Goal: Find specific page/section: Find specific page/section

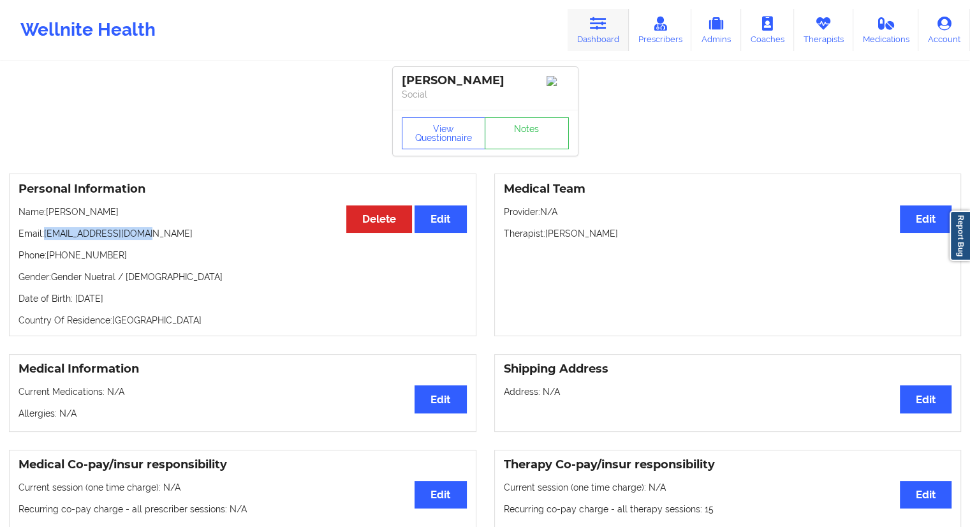
click at [585, 39] on link "Dashboard" at bounding box center [598, 30] width 61 height 42
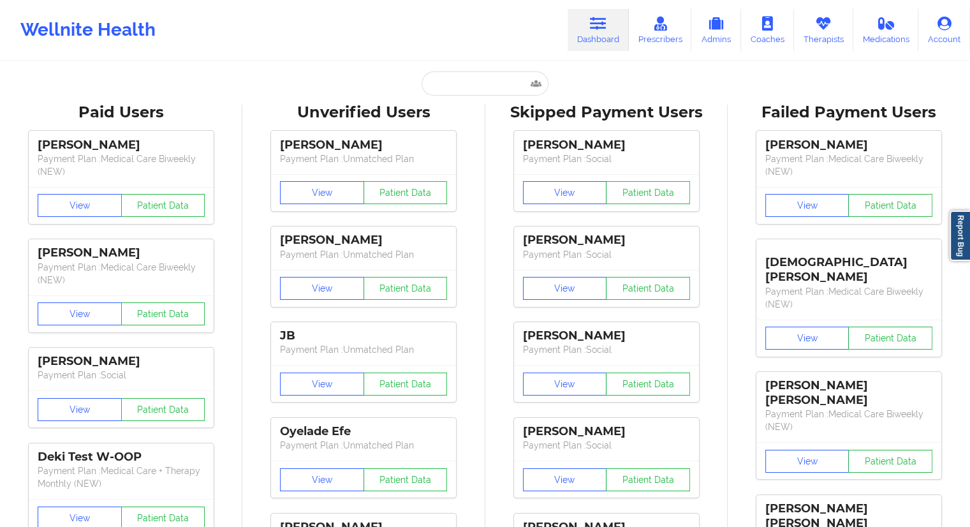
click at [476, 78] on input "text" at bounding box center [485, 83] width 126 height 24
paste input "[EMAIL_ADDRESS][DOMAIN_NAME]"
type input "[EMAIL_ADDRESS][DOMAIN_NAME]"
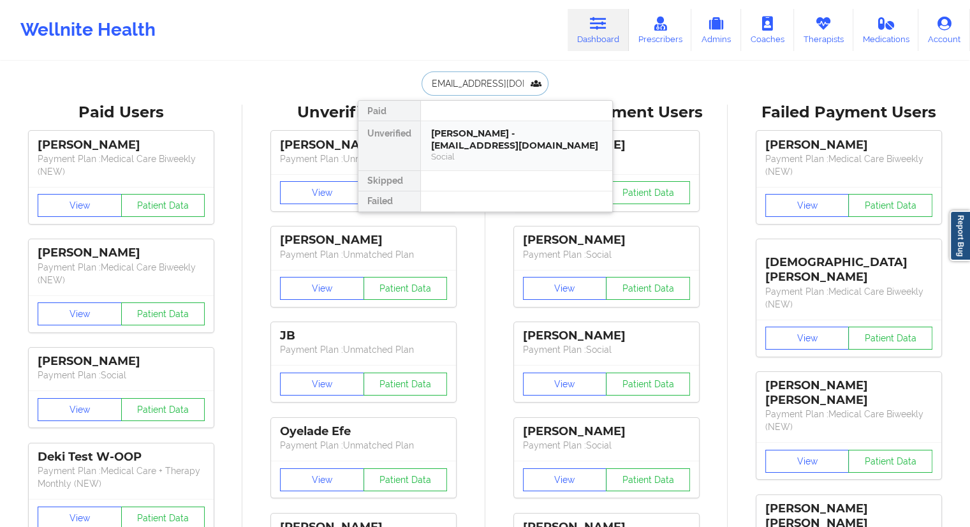
click at [487, 133] on div "[PERSON_NAME] - [EMAIL_ADDRESS][DOMAIN_NAME]" at bounding box center [516, 140] width 171 height 24
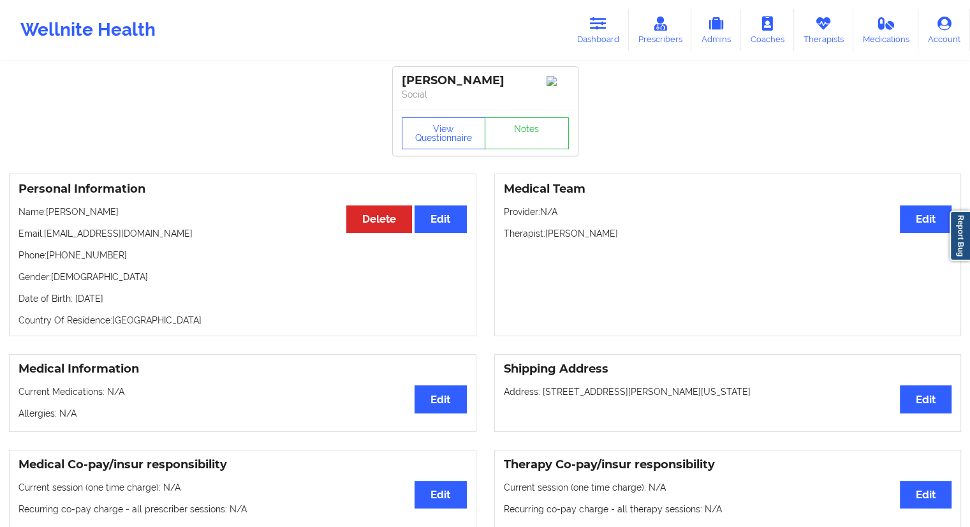
drag, startPoint x: 133, startPoint y: 209, endPoint x: 48, endPoint y: 214, distance: 84.3
click at [48, 214] on p "Name: [PERSON_NAME]" at bounding box center [242, 211] width 448 height 13
copy p "[PERSON_NAME]"
click at [598, 46] on link "Dashboard" at bounding box center [598, 30] width 61 height 42
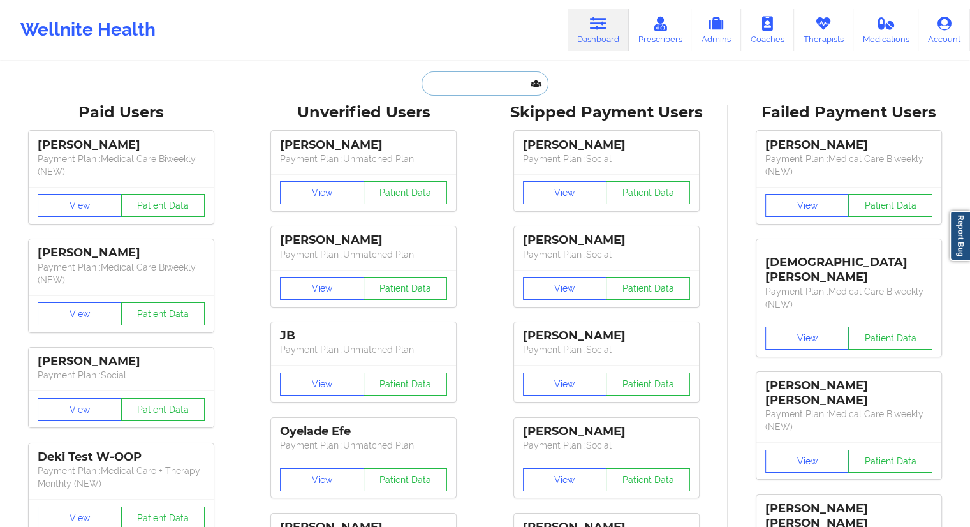
click at [450, 89] on input "text" at bounding box center [485, 83] width 126 height 24
paste input "[EMAIL_ADDRESS][DOMAIN_NAME]"
type input "[EMAIL_ADDRESS][DOMAIN_NAME]"
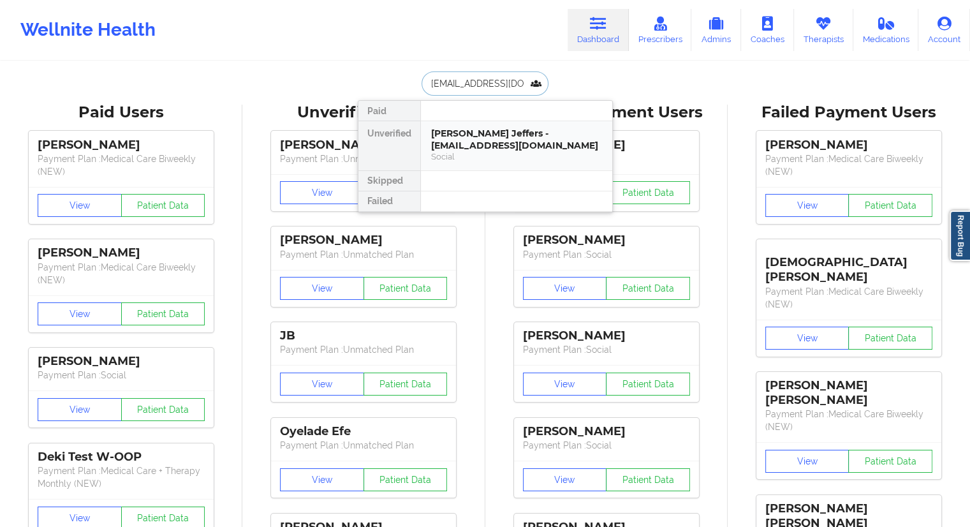
click at [444, 141] on div "[PERSON_NAME] Jeffers - [EMAIL_ADDRESS][DOMAIN_NAME]" at bounding box center [516, 140] width 171 height 24
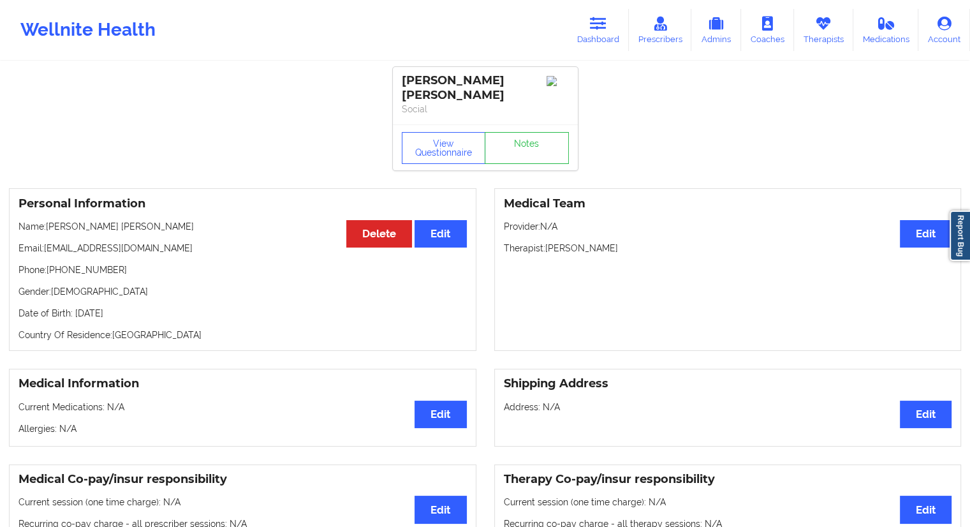
click at [117, 263] on p "Phone: [PHONE_NUMBER]" at bounding box center [242, 269] width 448 height 13
drag, startPoint x: 147, startPoint y: 239, endPoint x: 48, endPoint y: 240, distance: 98.8
click at [48, 242] on p "Email: [EMAIL_ADDRESS][DOMAIN_NAME]" at bounding box center [242, 248] width 448 height 13
click at [91, 263] on p "Phone: [PHONE_NUMBER]" at bounding box center [242, 269] width 448 height 13
drag, startPoint x: 120, startPoint y: 257, endPoint x: 48, endPoint y: 257, distance: 71.4
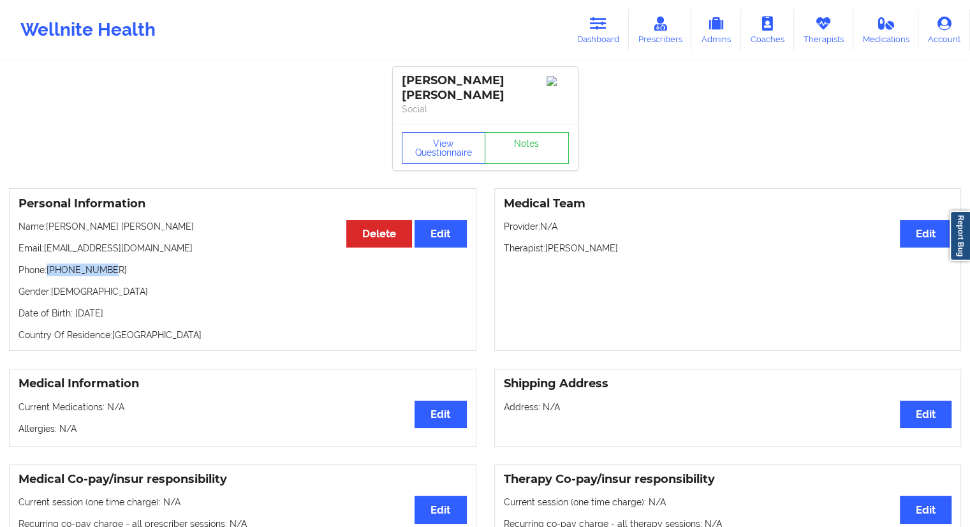
click at [48, 263] on p "Phone: [PHONE_NUMBER]" at bounding box center [242, 269] width 448 height 13
copy p "[PHONE_NUMBER]"
drag, startPoint x: 91, startPoint y: 215, endPoint x: 48, endPoint y: 214, distance: 42.1
click at [48, 220] on p "Name: [PERSON_NAME] [PERSON_NAME]" at bounding box center [242, 226] width 448 height 13
click at [145, 251] on div "Personal Information Edit Delete Name: [PERSON_NAME] [PERSON_NAME] Email: [EMAI…" at bounding box center [242, 269] width 467 height 163
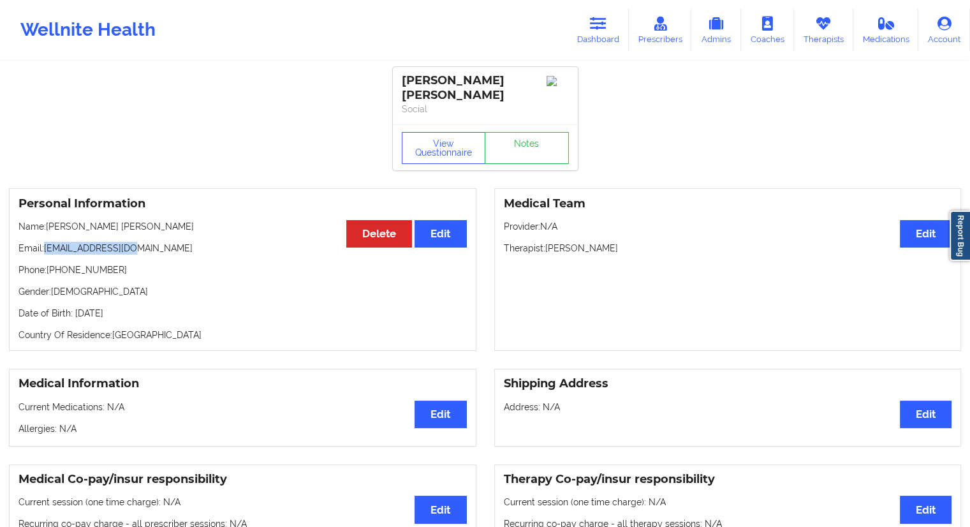
drag, startPoint x: 76, startPoint y: 237, endPoint x: 43, endPoint y: 235, distance: 33.2
click at [43, 242] on p "Email: [EMAIL_ADDRESS][DOMAIN_NAME]" at bounding box center [242, 248] width 448 height 13
copy p "[EMAIL_ADDRESS][DOMAIN_NAME]"
click at [435, 141] on button "View Questionnaire" at bounding box center [444, 148] width 84 height 32
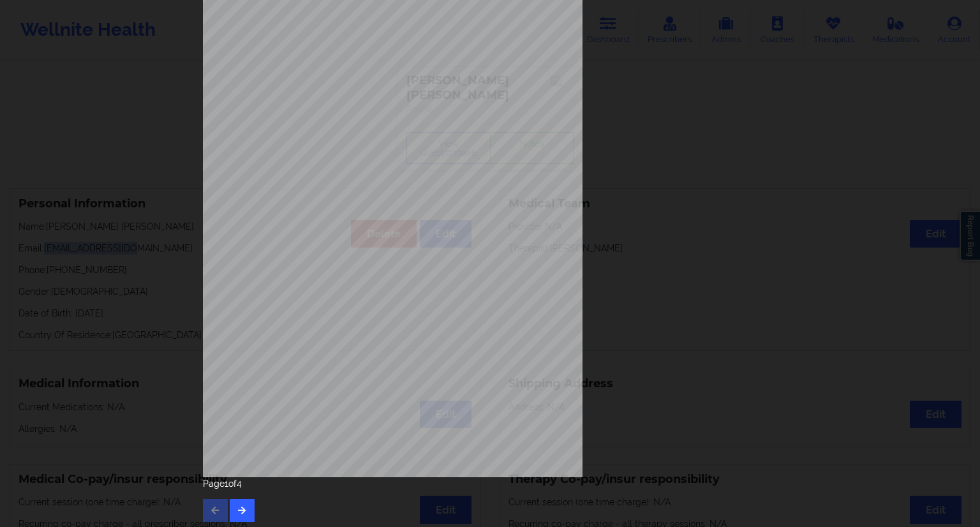
scroll to position [82, 0]
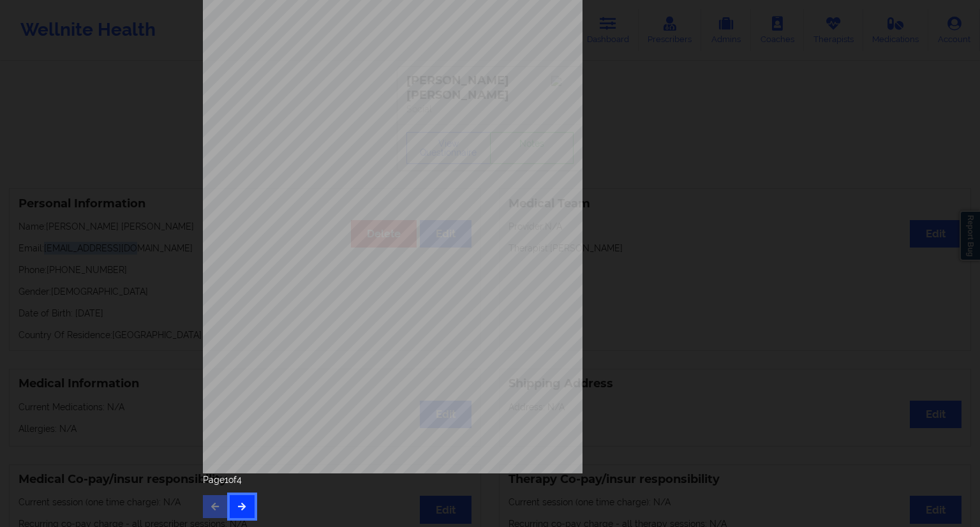
click at [249, 501] on button "button" at bounding box center [242, 506] width 25 height 23
click at [238, 511] on button "button" at bounding box center [242, 506] width 25 height 23
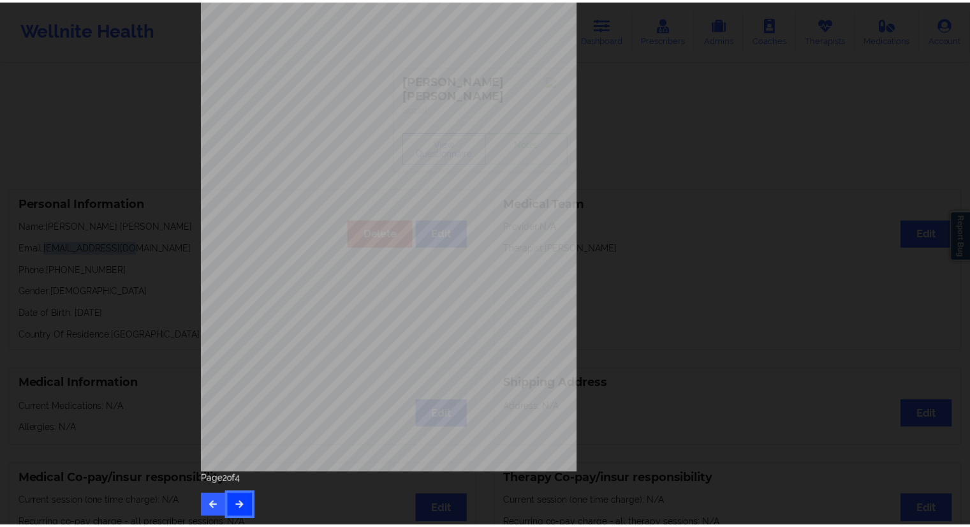
scroll to position [0, 0]
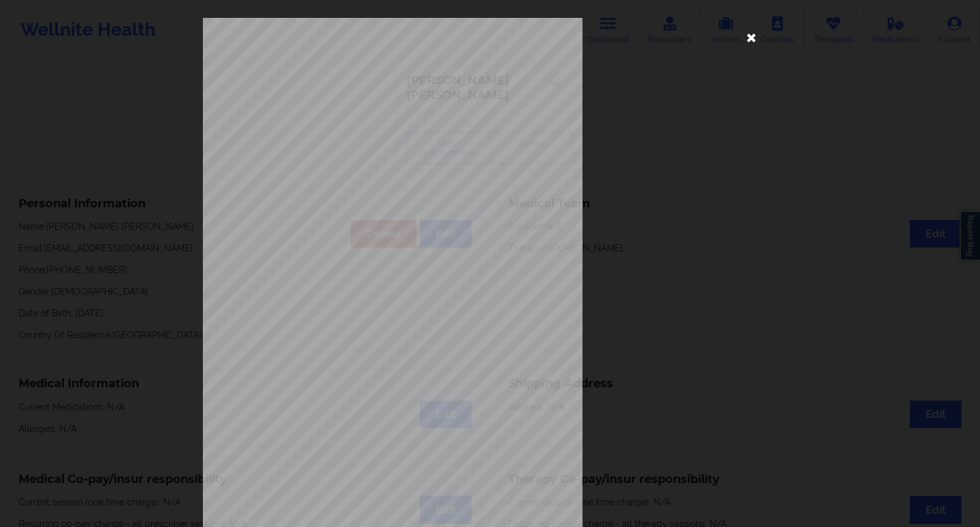
click at [742, 36] on icon at bounding box center [751, 37] width 20 height 20
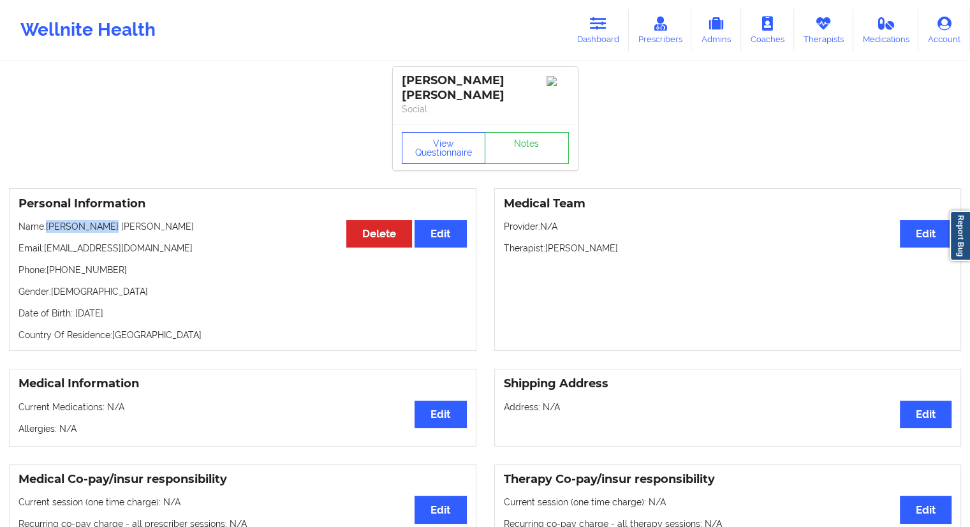
drag, startPoint x: 110, startPoint y: 212, endPoint x: 49, endPoint y: 212, distance: 60.6
click at [49, 220] on p "Name: [PERSON_NAME] [PERSON_NAME]" at bounding box center [242, 226] width 448 height 13
copy p "[PERSON_NAME] [PERSON_NAME]"
click at [607, 31] on link "Dashboard" at bounding box center [598, 30] width 61 height 42
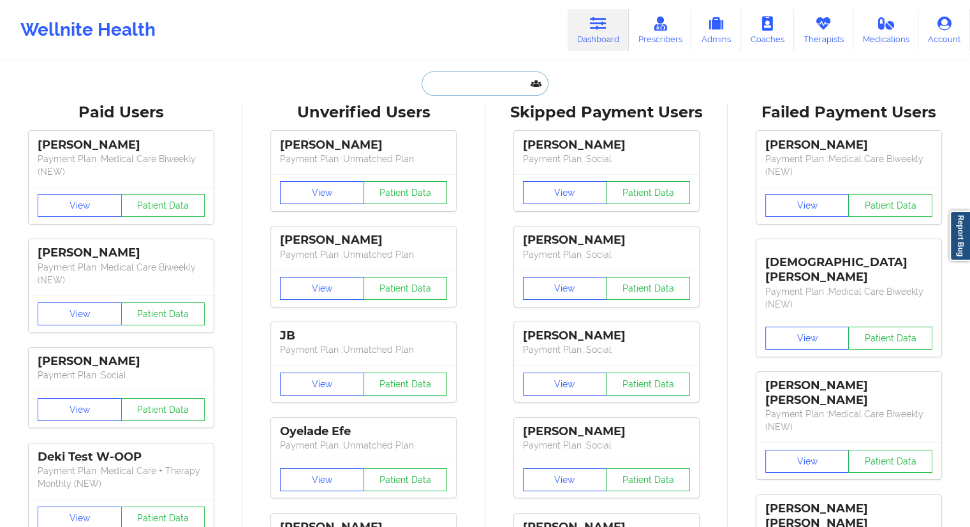
click at [499, 77] on input "text" at bounding box center [485, 83] width 126 height 24
paste input "[PERSON_NAME]"
type input "[PERSON_NAME]"
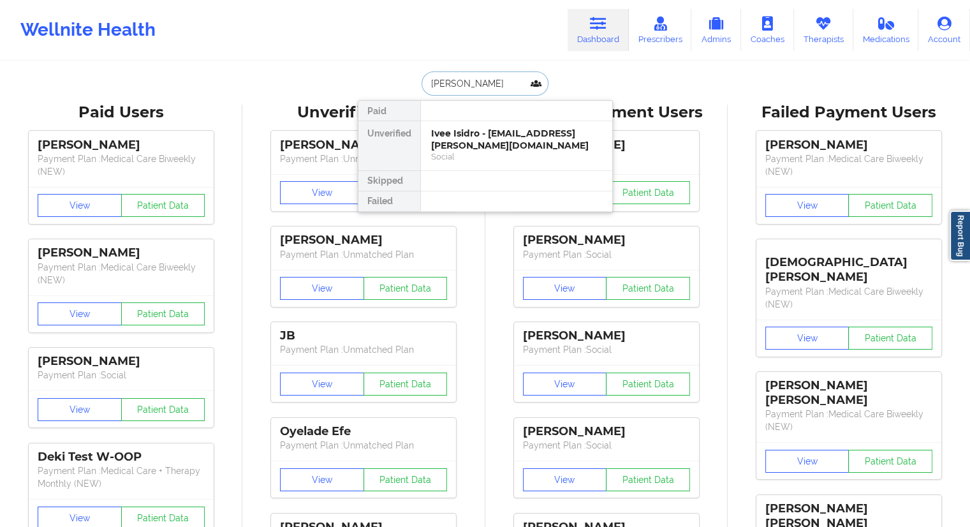
click at [450, 151] on div "Social" at bounding box center [516, 156] width 171 height 11
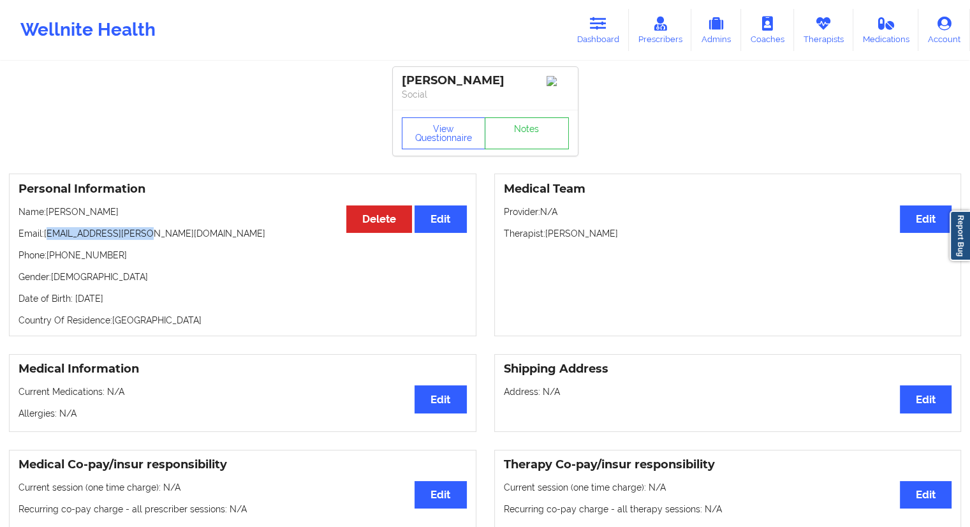
drag, startPoint x: 142, startPoint y: 240, endPoint x: 47, endPoint y: 239, distance: 95.0
click at [47, 239] on p "Email: [EMAIL_ADDRESS][PERSON_NAME][DOMAIN_NAME]" at bounding box center [242, 233] width 448 height 13
click at [72, 246] on div "Personal Information Edit Delete Name: [PERSON_NAME] Email: [EMAIL_ADDRESS][PER…" at bounding box center [242, 254] width 467 height 163
drag, startPoint x: 156, startPoint y: 234, endPoint x: 45, endPoint y: 232, distance: 111.6
click at [45, 232] on p "Email: [EMAIL_ADDRESS][PERSON_NAME][DOMAIN_NAME]" at bounding box center [242, 233] width 448 height 13
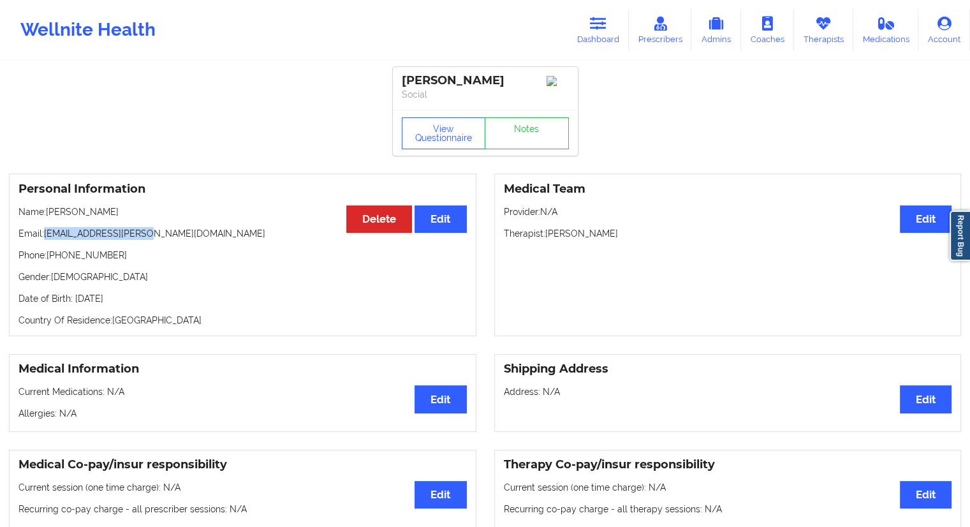
copy p "[EMAIL_ADDRESS][PERSON_NAME][DOMAIN_NAME]"
click at [441, 143] on button "View Questionnaire" at bounding box center [444, 133] width 84 height 32
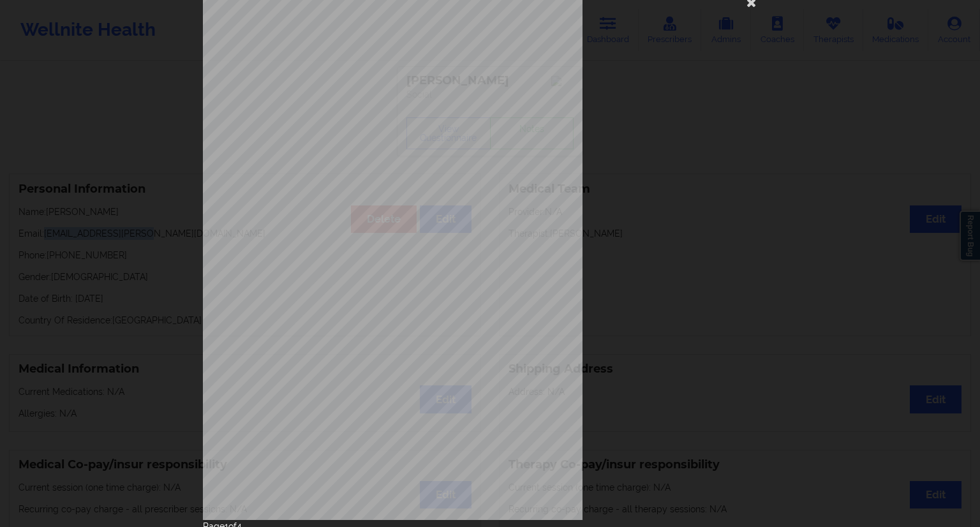
scroll to position [82, 0]
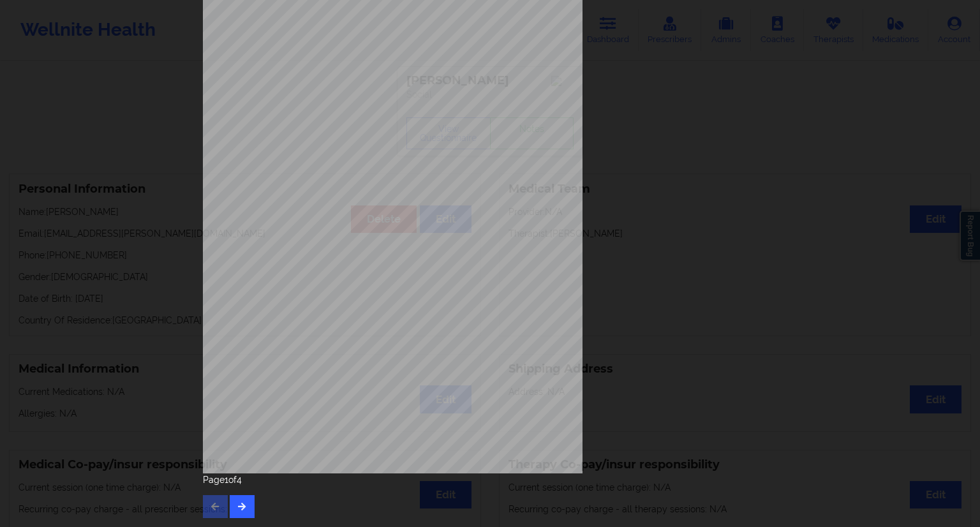
click at [252, 503] on div "Page 1 of 4" at bounding box center [490, 495] width 574 height 45
click at [252, 502] on div "Page 1 of 4" at bounding box center [490, 495] width 574 height 45
click at [231, 524] on div "[STREET_ADDRESS] What state do you live in ? [US_STATE] Full Name [PERSON_NAME]…" at bounding box center [490, 226] width 592 height 599
click at [238, 513] on button "button" at bounding box center [242, 506] width 25 height 23
click at [237, 497] on button "button" at bounding box center [242, 506] width 25 height 23
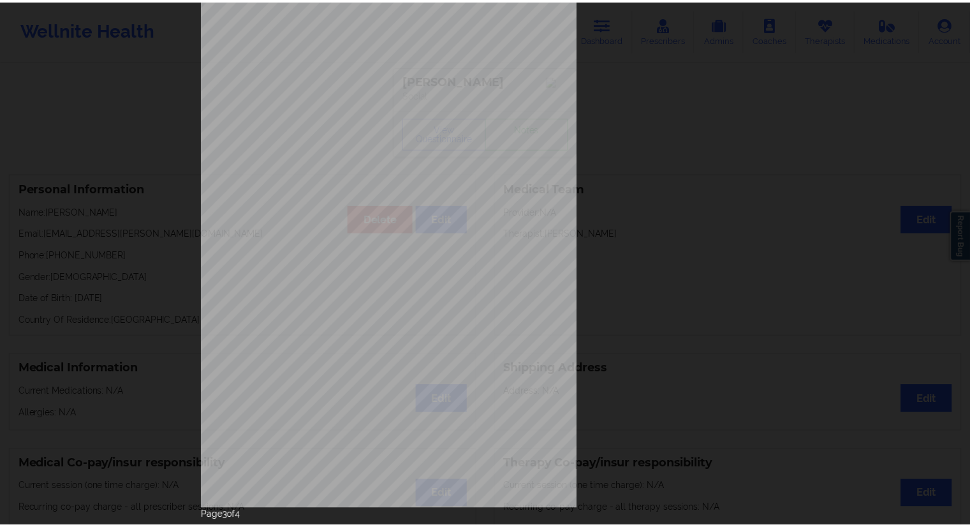
scroll to position [0, 0]
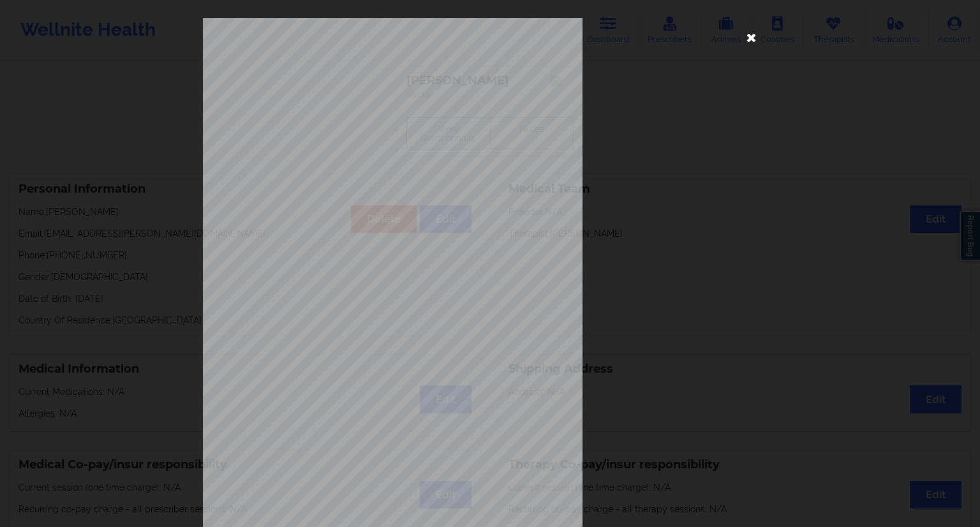
click at [753, 39] on icon at bounding box center [751, 37] width 20 height 20
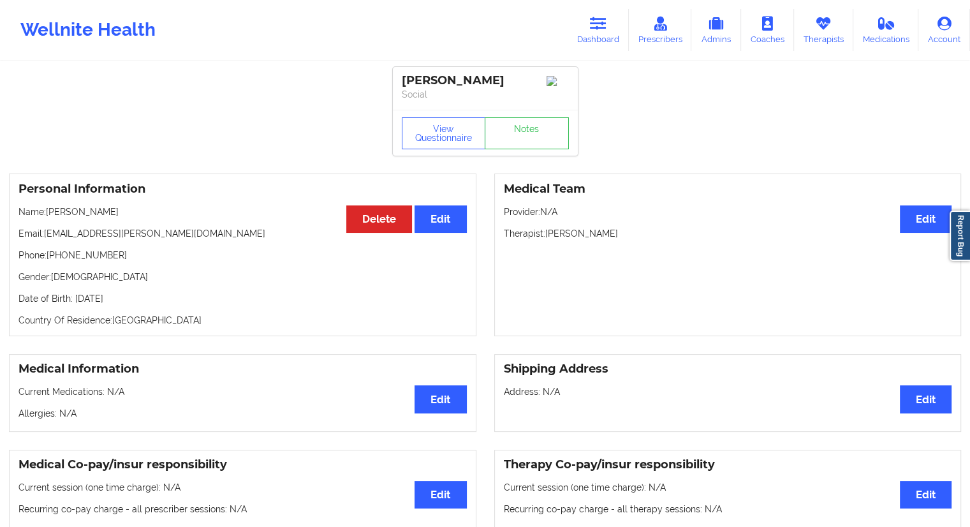
click at [587, 31] on link "Dashboard" at bounding box center [598, 30] width 61 height 42
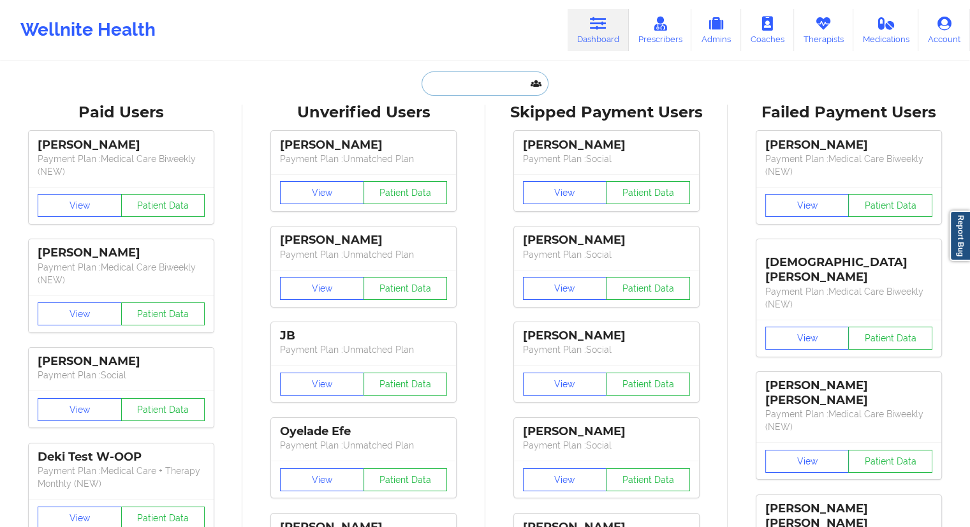
click at [462, 75] on input "text" at bounding box center [485, 83] width 126 height 24
paste input "[PERSON_NAME]"
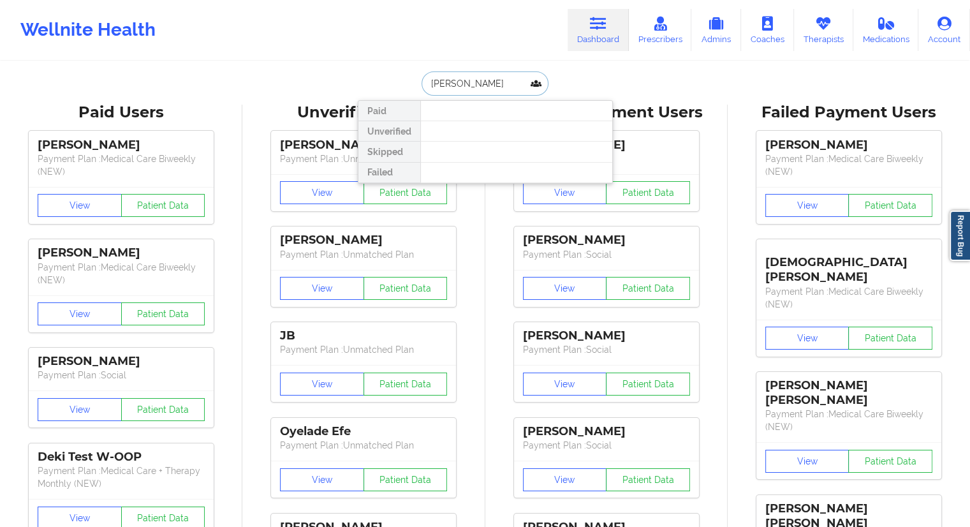
click at [430, 84] on input "[PERSON_NAME]" at bounding box center [485, 83] width 126 height 24
click at [477, 85] on input "[PERSON_NAME]" at bounding box center [485, 83] width 126 height 24
click at [506, 82] on input "[PERSON_NAME]" at bounding box center [485, 83] width 126 height 24
click at [466, 84] on input "[PERSON_NAME]" at bounding box center [485, 83] width 126 height 24
click at [464, 83] on input "[PERSON_NAME]" at bounding box center [485, 83] width 126 height 24
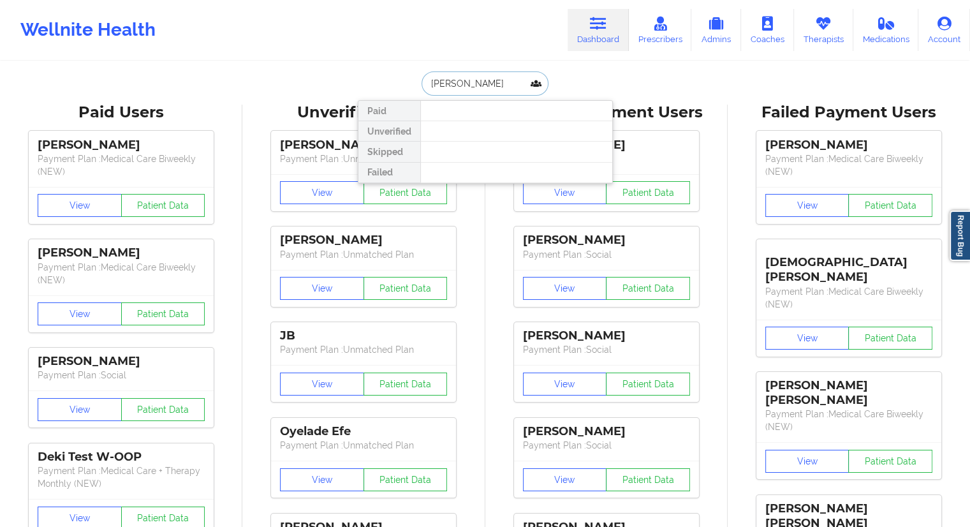
drag, startPoint x: 481, startPoint y: 74, endPoint x: 395, endPoint y: 96, distance: 88.2
paste input "[EMAIL_ADDRESS][DOMAIN_NAME]"
type input "[EMAIL_ADDRESS][DOMAIN_NAME]"
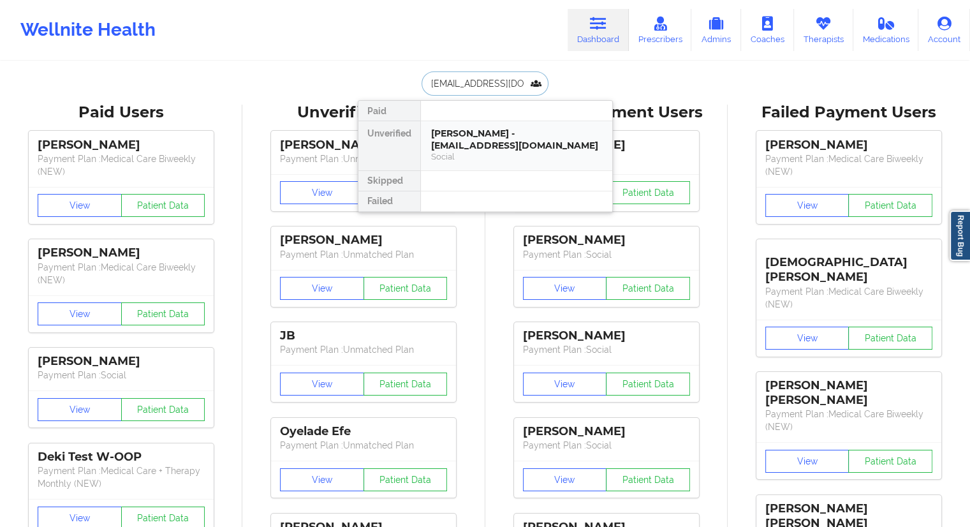
click at [444, 151] on div "Social" at bounding box center [516, 156] width 171 height 11
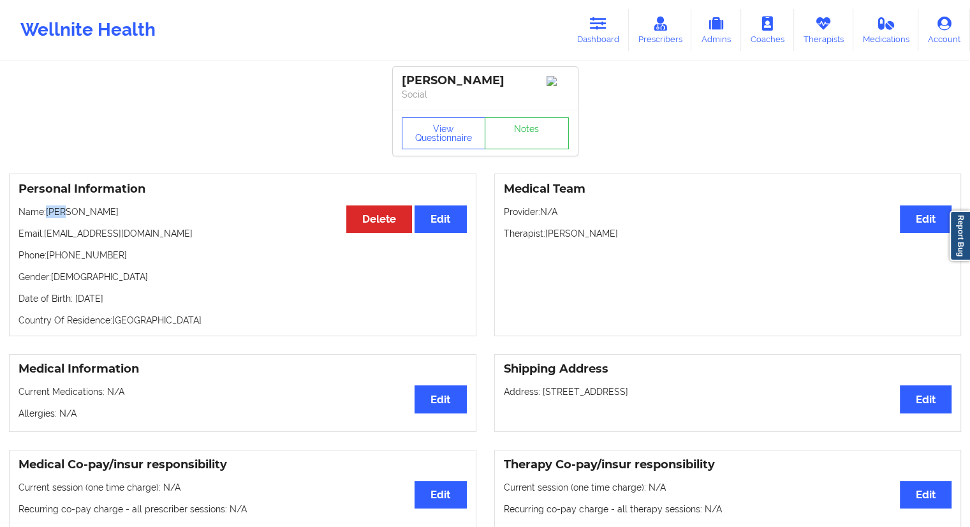
drag, startPoint x: 66, startPoint y: 212, endPoint x: 51, endPoint y: 212, distance: 15.3
click at [51, 212] on p "Name: [PERSON_NAME]" at bounding box center [242, 211] width 448 height 13
copy p "[PERSON_NAME]"
click at [73, 213] on p "Name: [PERSON_NAME]" at bounding box center [242, 211] width 448 height 13
drag, startPoint x: 68, startPoint y: 210, endPoint x: 47, endPoint y: 212, distance: 20.5
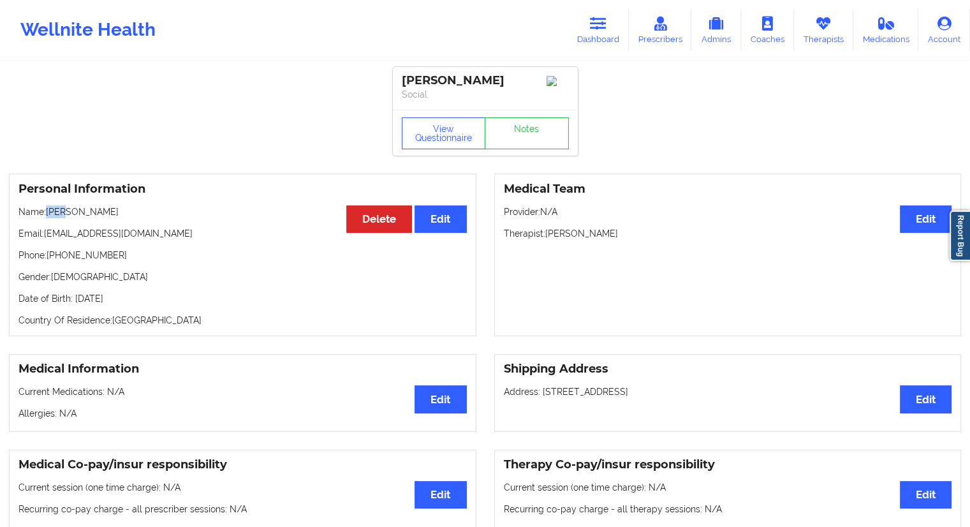
click at [47, 212] on p "Name: [PERSON_NAME]" at bounding box center [242, 211] width 448 height 13
copy p "[PERSON_NAME]"
click at [69, 205] on div "Personal Information Edit Delete Name: [PERSON_NAME] Email: [EMAIL_ADDRESS][DOM…" at bounding box center [242, 254] width 467 height 163
drag, startPoint x: 99, startPoint y: 212, endPoint x: 49, endPoint y: 214, distance: 50.4
click at [49, 214] on p "Name: [PERSON_NAME]" at bounding box center [242, 211] width 448 height 13
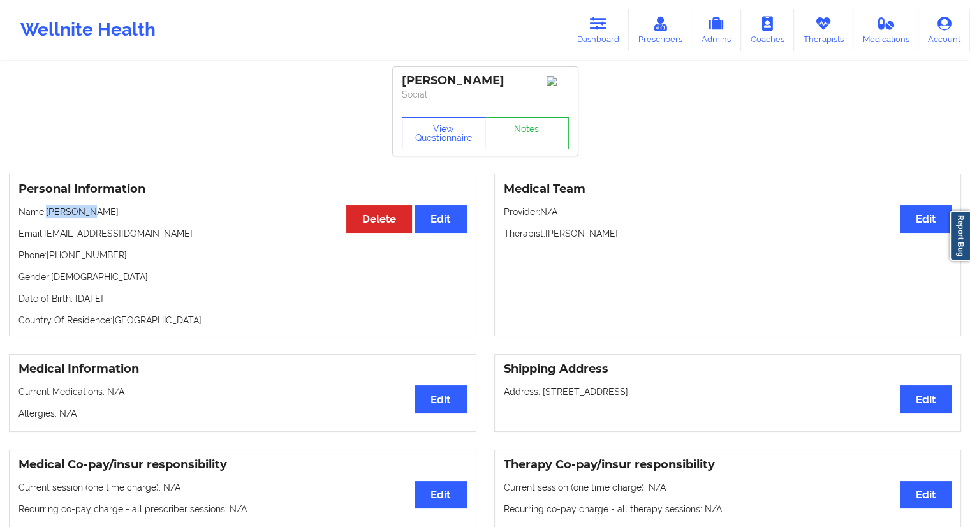
copy p "[PERSON_NAME]"
click at [589, 38] on link "Dashboard" at bounding box center [598, 30] width 61 height 42
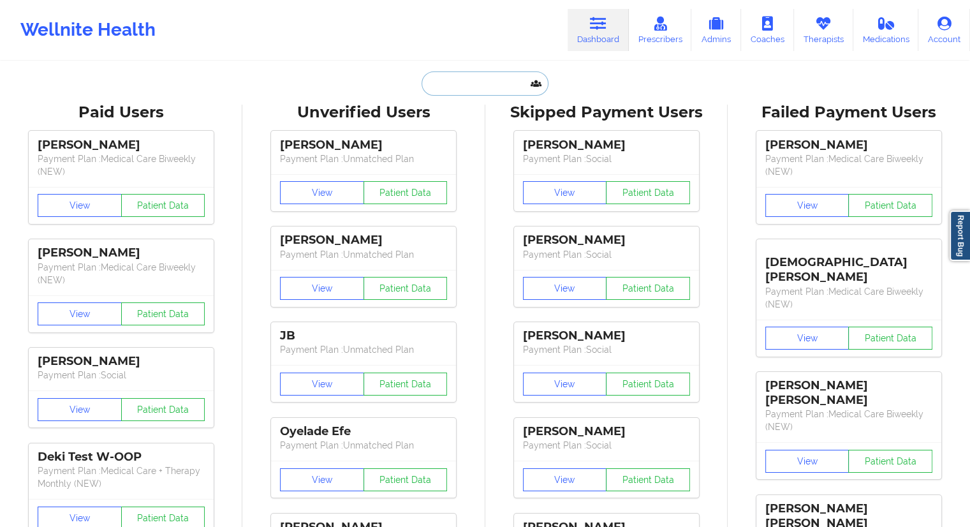
click at [485, 92] on input "text" at bounding box center [485, 83] width 126 height 24
paste input "[PERSON_NAME]"
type input "[PERSON_NAME]"
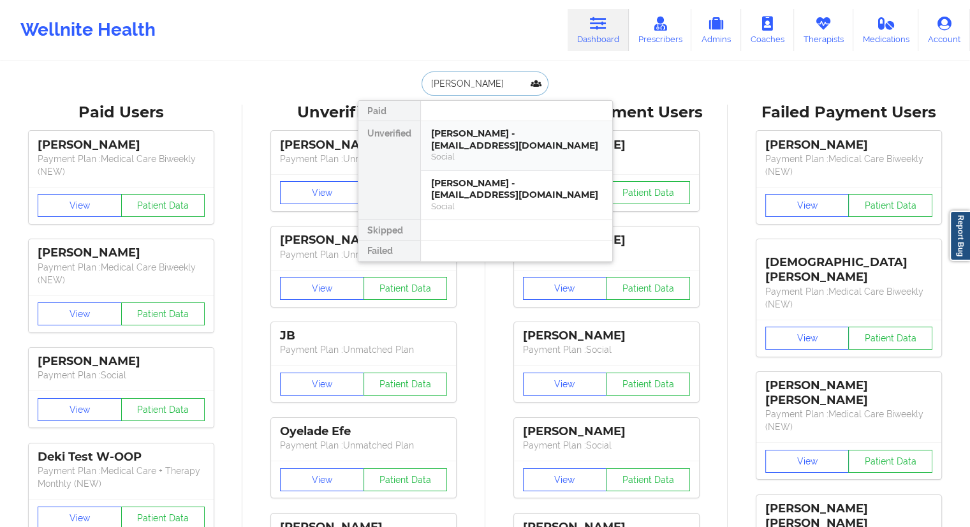
click at [452, 138] on div "[PERSON_NAME] - [EMAIL_ADDRESS][DOMAIN_NAME]" at bounding box center [516, 140] width 171 height 24
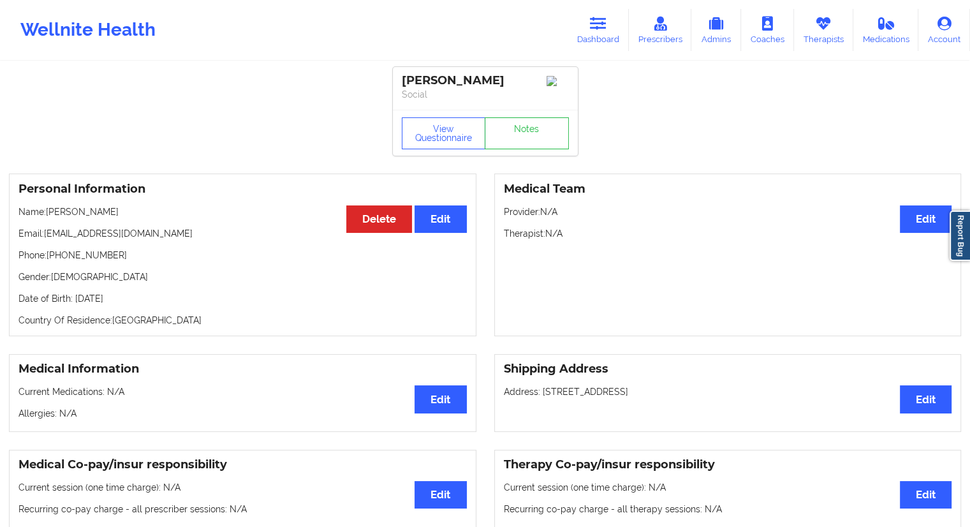
click at [594, 28] on icon at bounding box center [598, 24] width 17 height 14
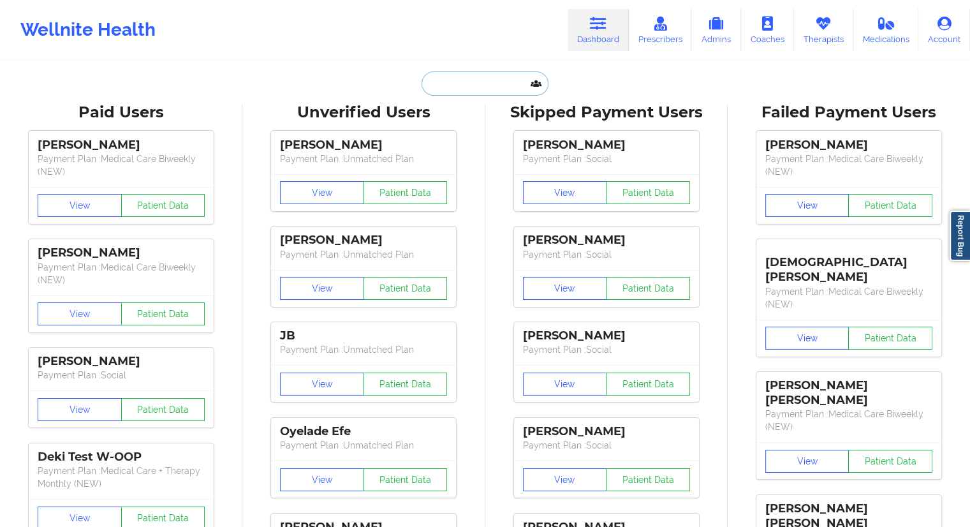
click at [462, 85] on input "text" at bounding box center [485, 83] width 126 height 24
paste input "[PERSON_NAME]"
type input "[PERSON_NAME]"
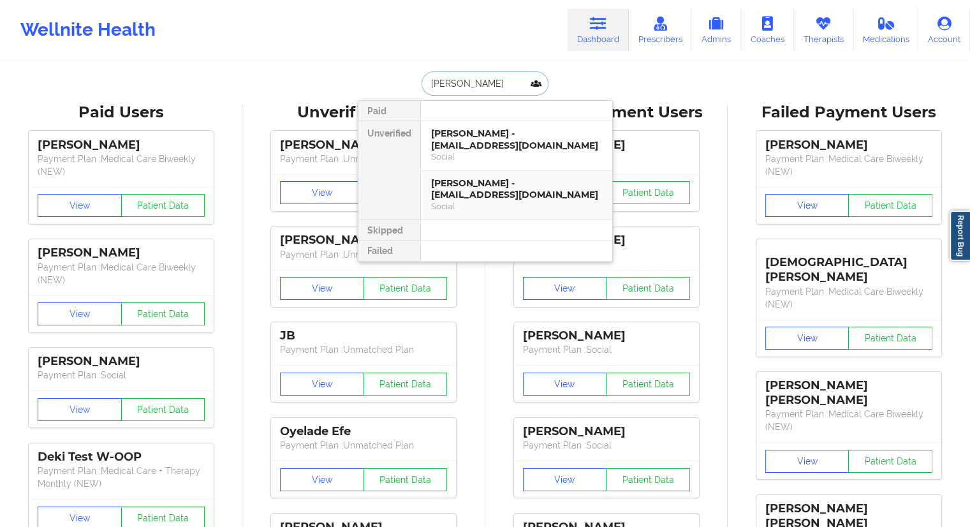
click at [464, 186] on div "[PERSON_NAME] - [EMAIL_ADDRESS][DOMAIN_NAME]" at bounding box center [516, 189] width 171 height 24
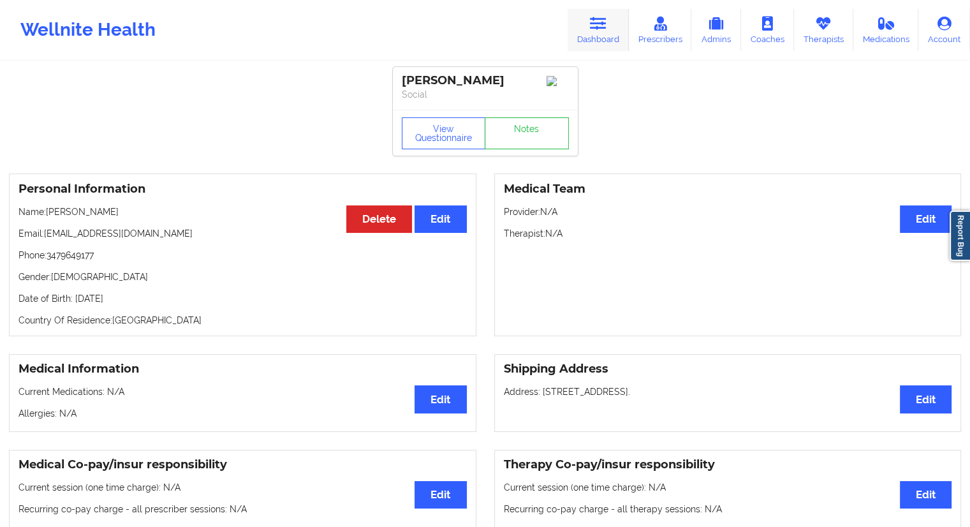
click at [589, 38] on link "Dashboard" at bounding box center [598, 30] width 61 height 42
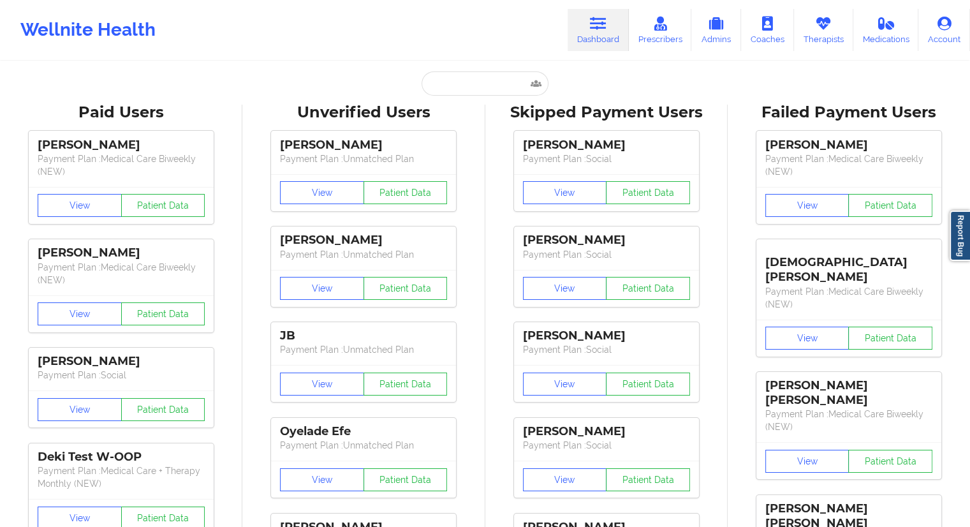
click at [465, 83] on input "text" at bounding box center [485, 83] width 126 height 24
paste input "[PERSON_NAME]"
type input "[PERSON_NAME]"
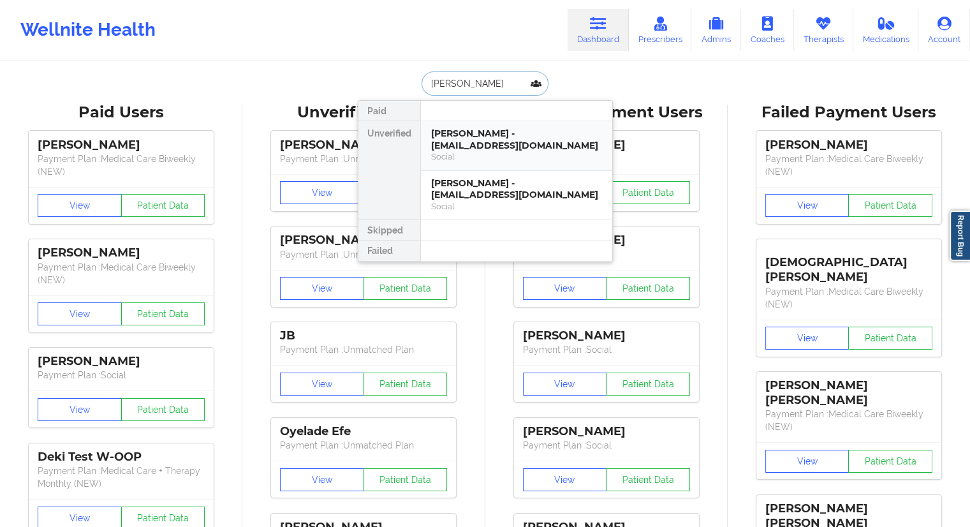
click at [466, 135] on div "[PERSON_NAME] - [EMAIL_ADDRESS][DOMAIN_NAME]" at bounding box center [516, 140] width 171 height 24
